Goal: Transaction & Acquisition: Purchase product/service

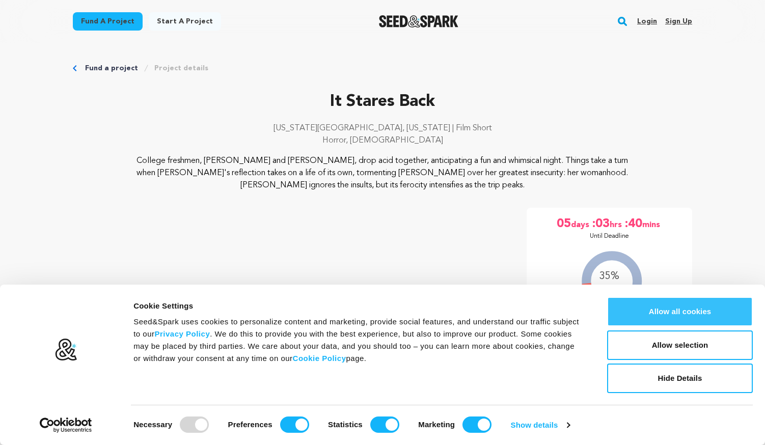
click at [658, 315] on button "Allow all cookies" at bounding box center [680, 312] width 146 height 30
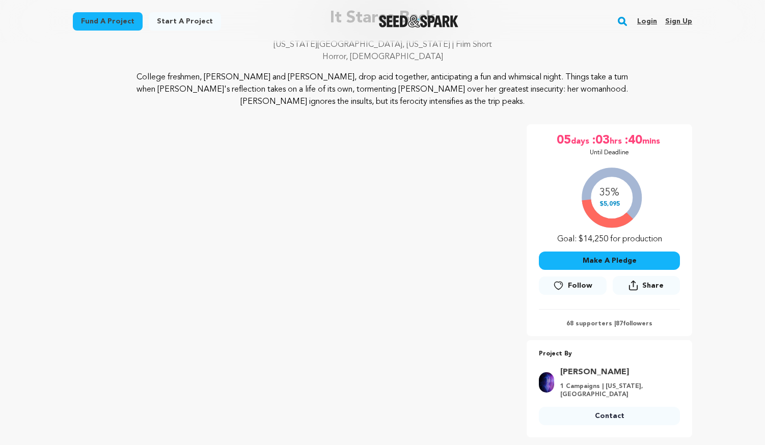
scroll to position [102, 0]
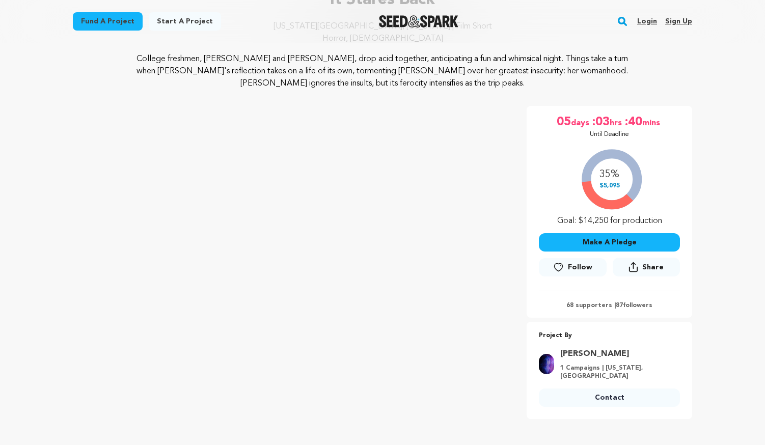
click at [613, 241] on button "Make A Pledge" at bounding box center [609, 242] width 141 height 18
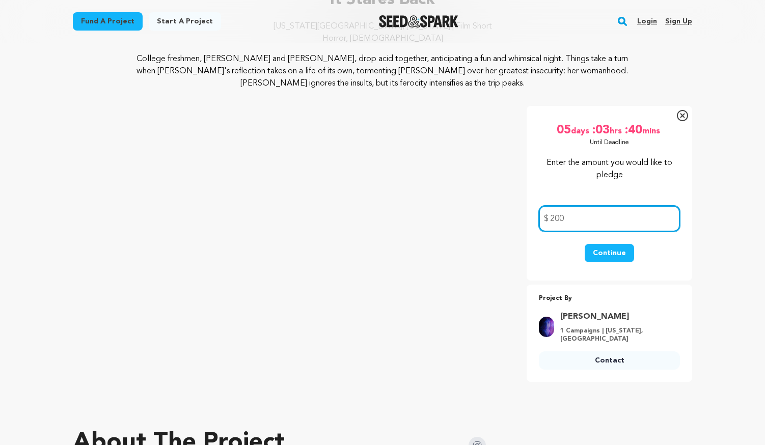
type input "200"
click at [613, 250] on button "Continue" at bounding box center [609, 253] width 49 height 18
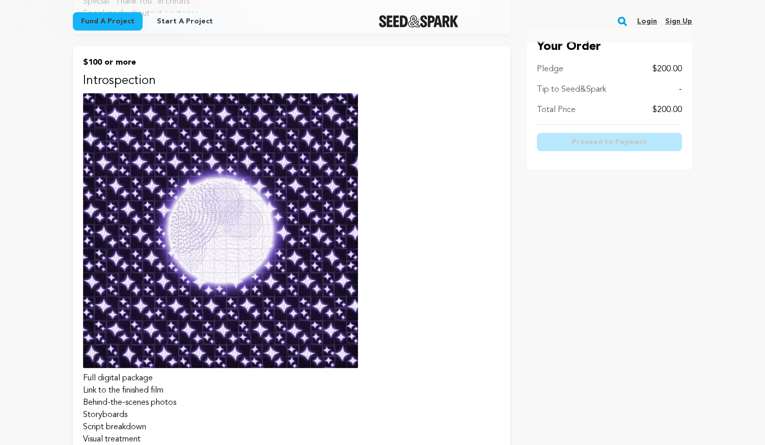
scroll to position [1223, 0]
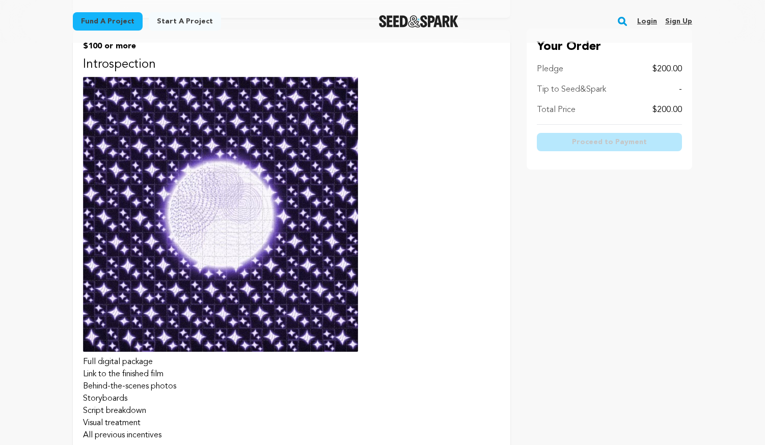
click at [231, 205] on img at bounding box center [220, 214] width 275 height 275
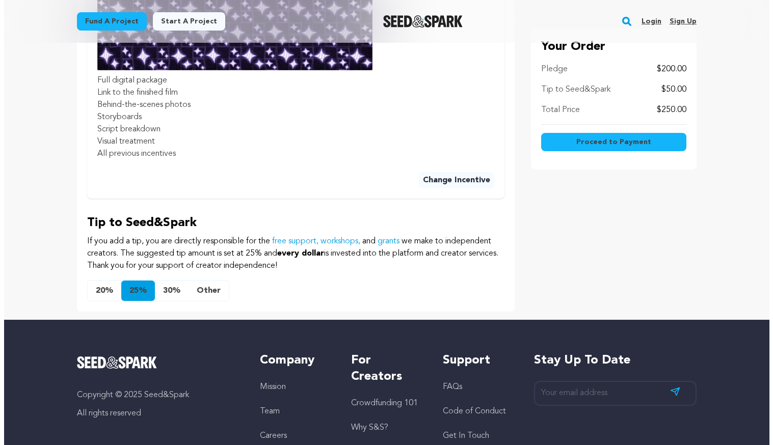
scroll to position [611, 0]
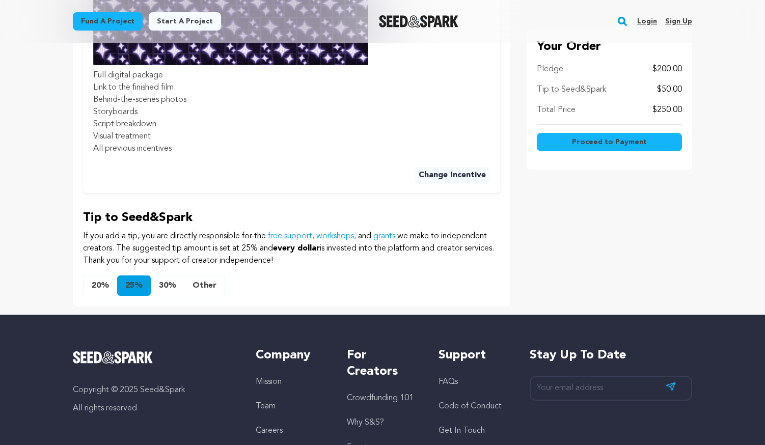
click at [202, 276] on button "Other" at bounding box center [204, 286] width 40 height 20
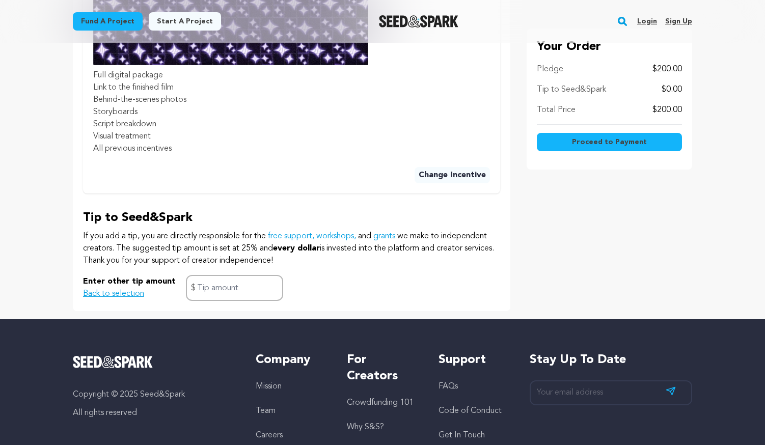
click at [610, 145] on span "Proceed to Payment" at bounding box center [609, 142] width 75 height 10
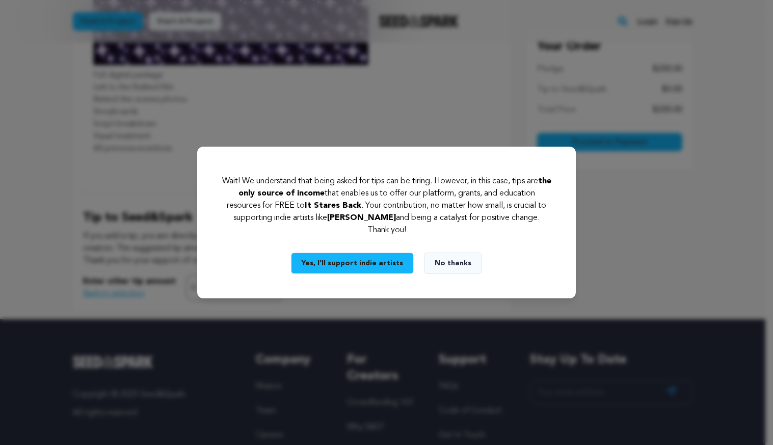
click at [356, 259] on button "Yes, I’ll support indie artists" at bounding box center [352, 263] width 123 height 21
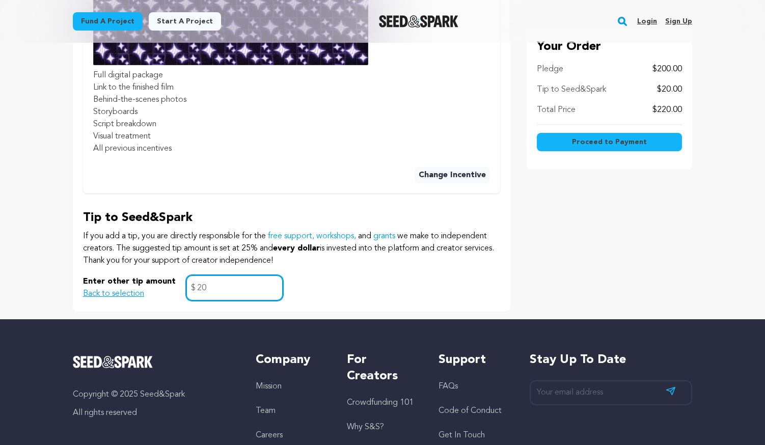
type input "20"
click at [571, 142] on button "Proceed to Payment" at bounding box center [609, 142] width 145 height 18
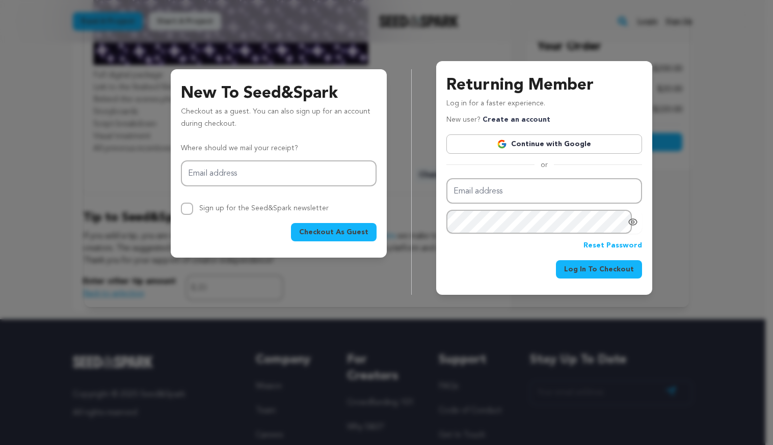
click at [561, 141] on link "Continue with Google" at bounding box center [544, 143] width 196 height 19
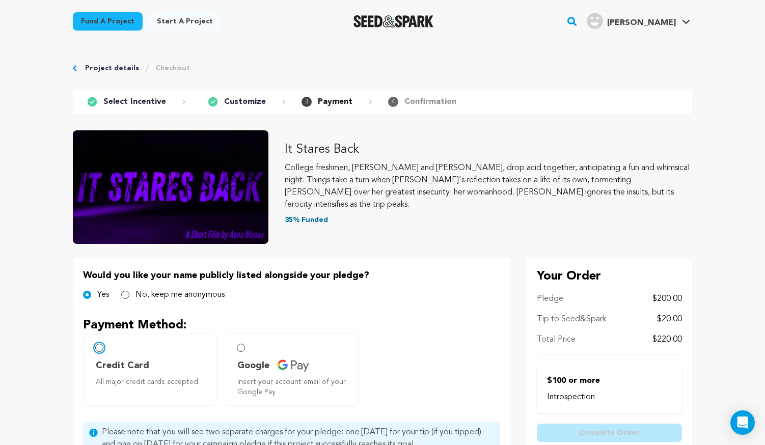
click at [98, 350] on input "Credit Card All major credit cards accepted." at bounding box center [99, 348] width 8 height 8
radio input "false"
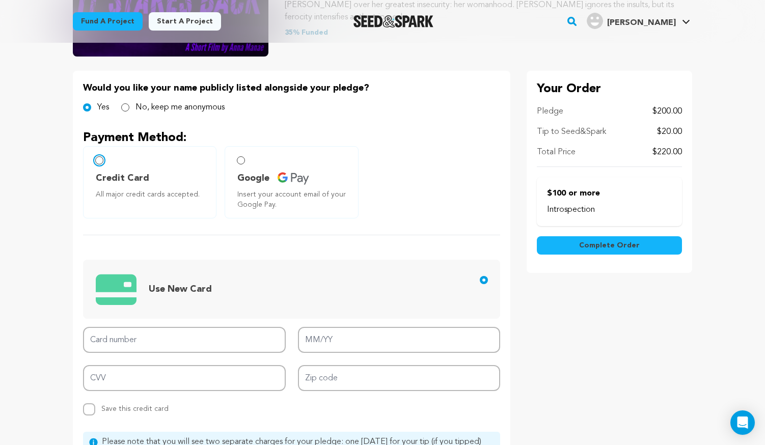
scroll to position [204, 0]
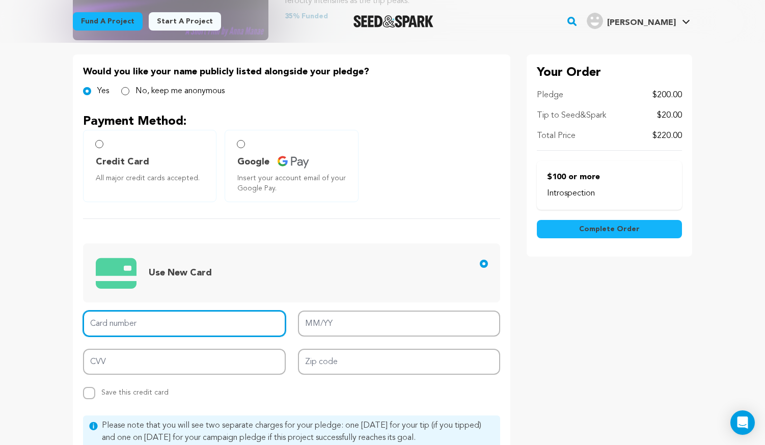
click at [155, 324] on input "Card number" at bounding box center [184, 324] width 203 height 26
type input "4147 2027 2829 6557"
type input "02/30"
type input "664"
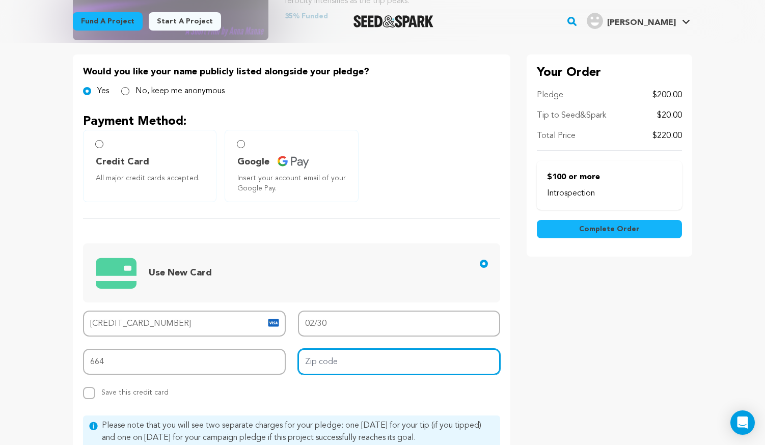
click at [345, 366] on input "Zip code" at bounding box center [399, 362] width 203 height 26
type input "60089"
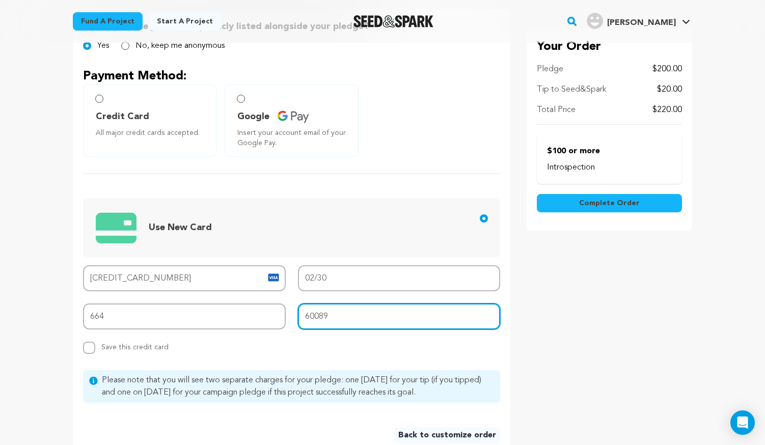
scroll to position [255, 0]
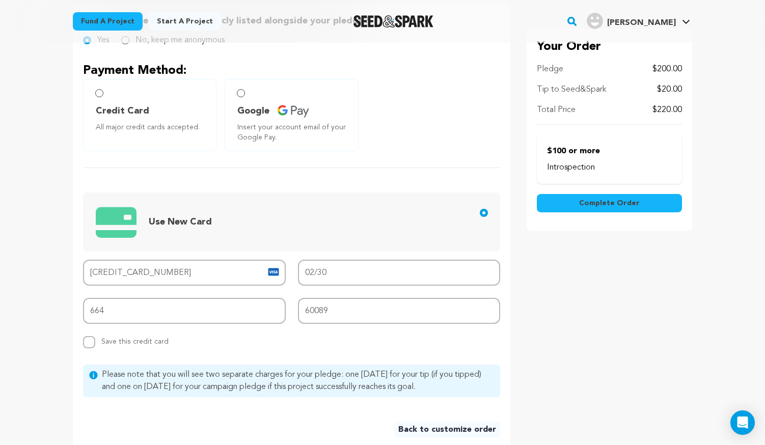
click at [596, 203] on span "Complete Order" at bounding box center [609, 203] width 61 height 10
